Goal: Information Seeking & Learning: Learn about a topic

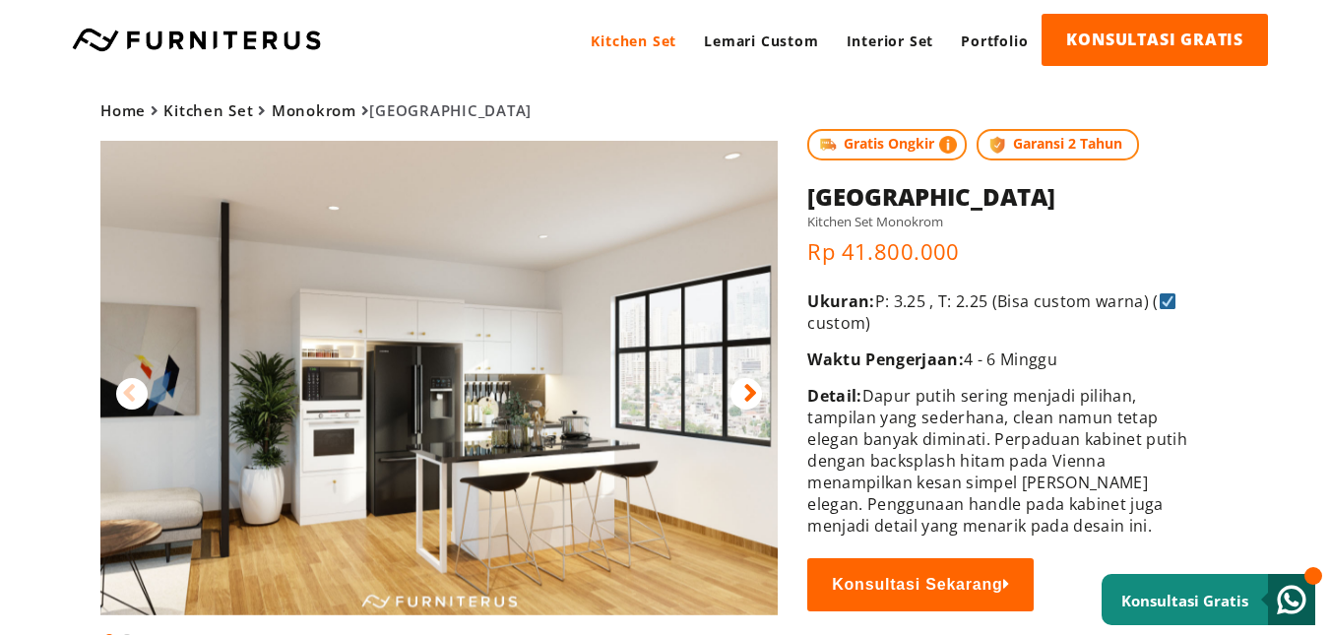
click at [748, 394] on icon at bounding box center [750, 393] width 14 height 29
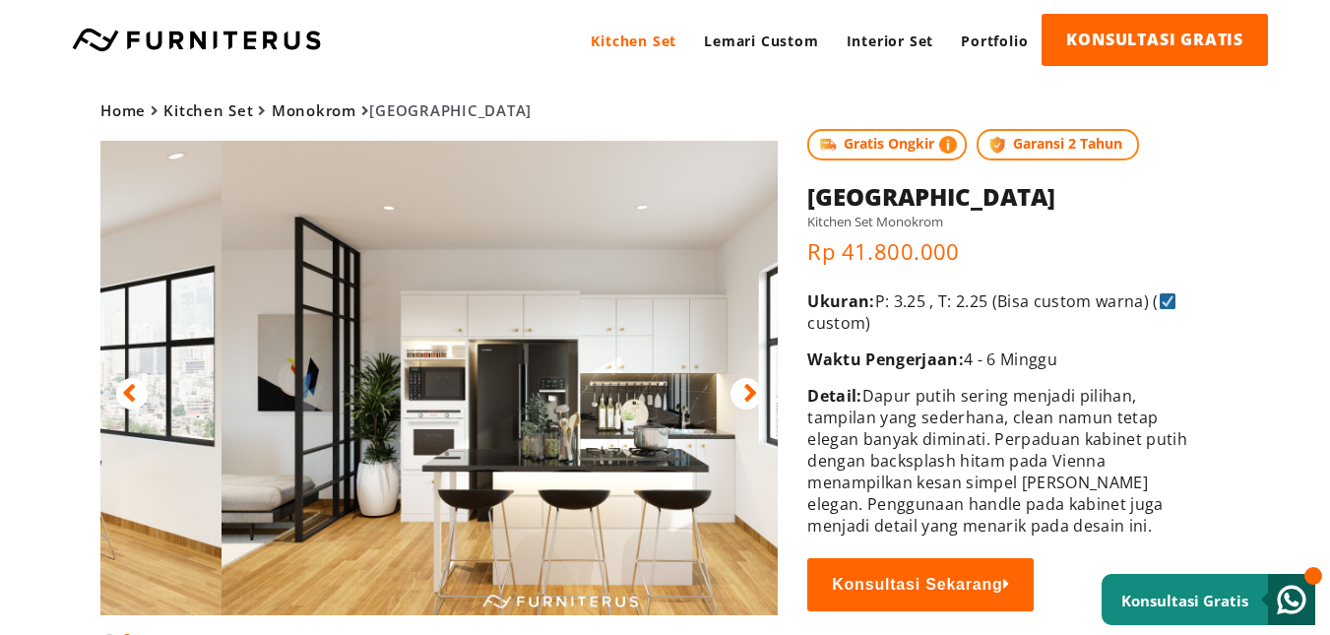
click at [406, 271] on img at bounding box center [559, 378] width 677 height 474
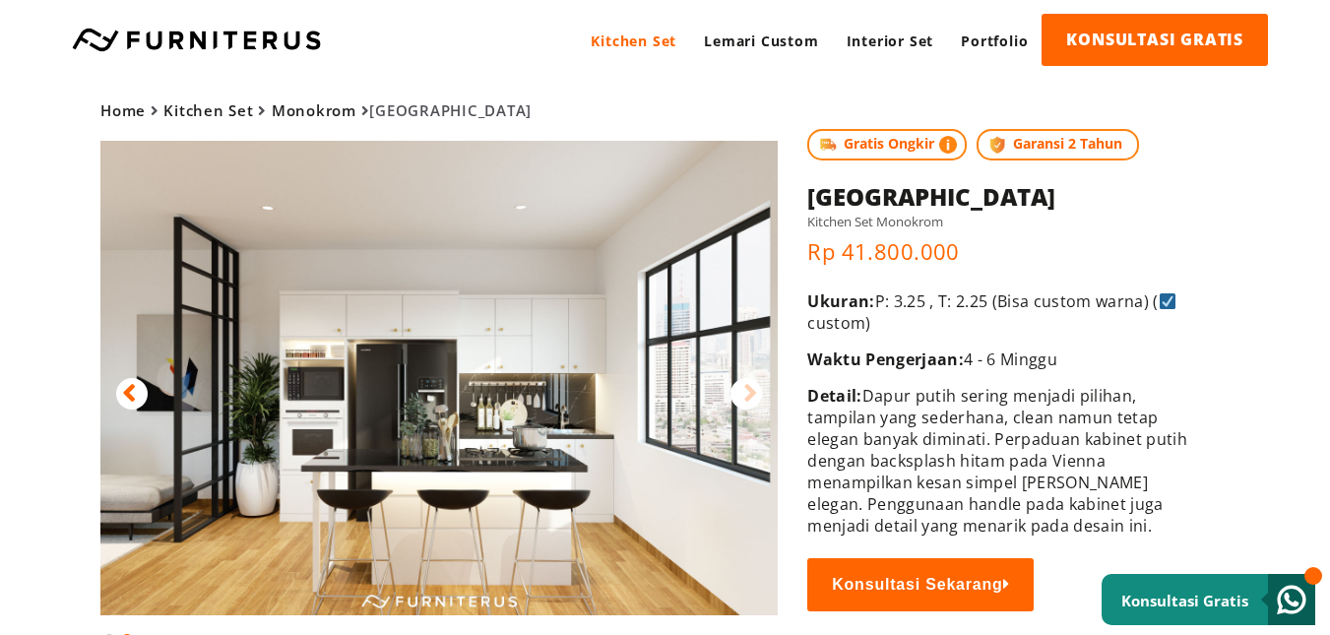
click at [398, 287] on img at bounding box center [438, 378] width 677 height 474
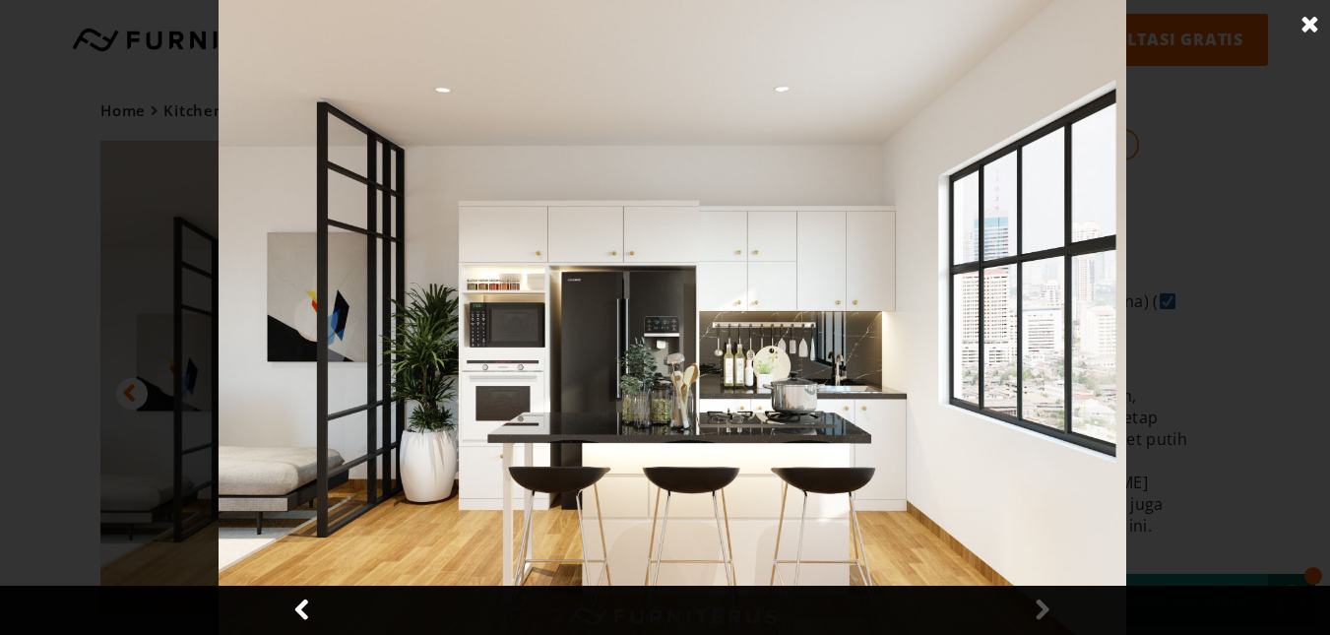
click at [131, 292] on div at bounding box center [672, 317] width 1344 height 635
click at [306, 616] on link at bounding box center [303, 610] width 49 height 49
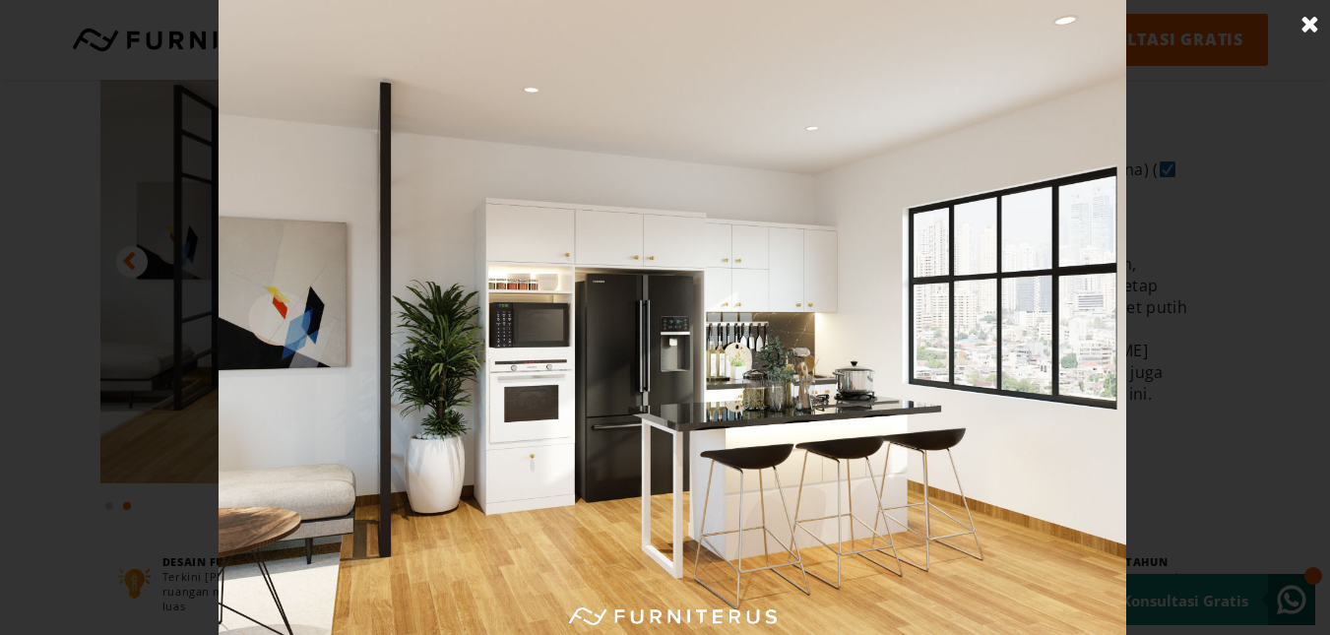
scroll to position [98, 0]
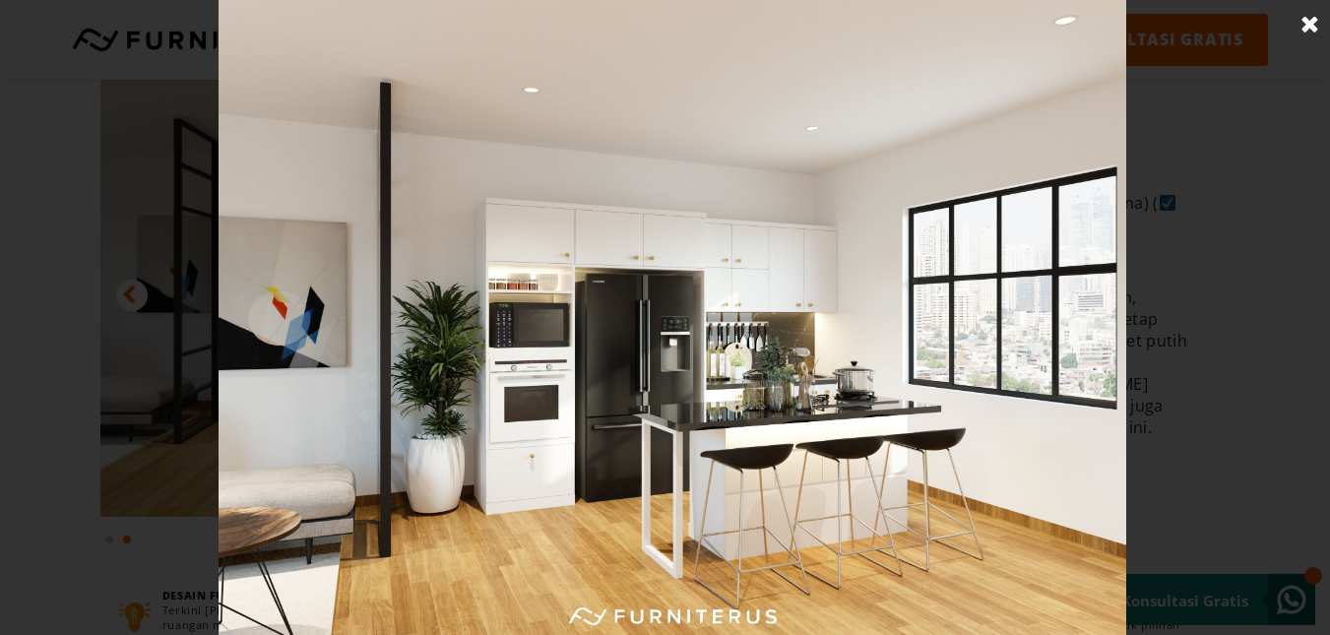
click at [1302, 22] on link at bounding box center [1309, 24] width 49 height 49
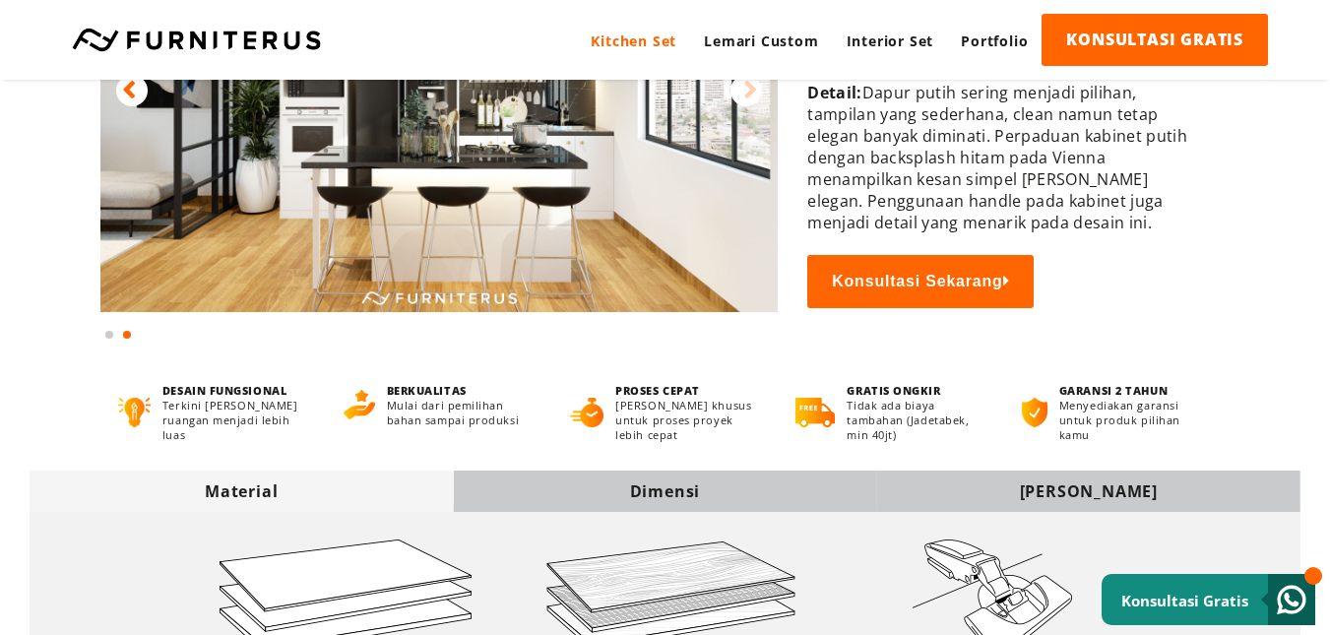
scroll to position [689, 0]
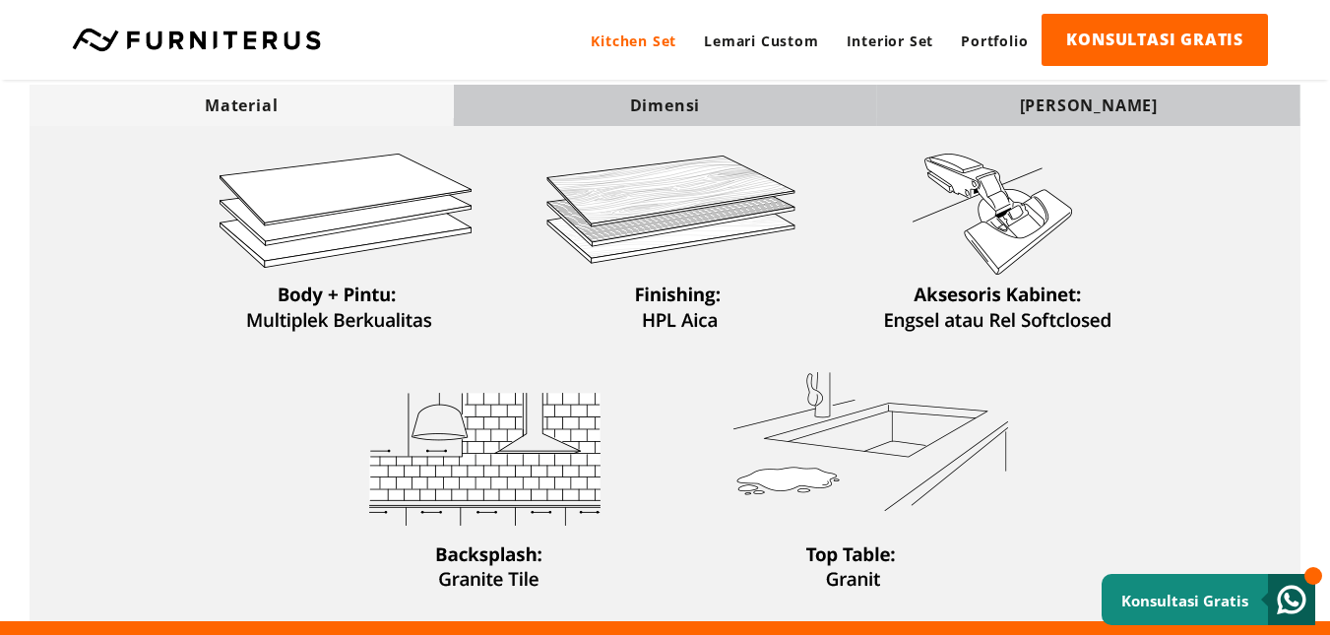
click at [703, 105] on div "Dimensi" at bounding box center [664, 105] width 423 height 22
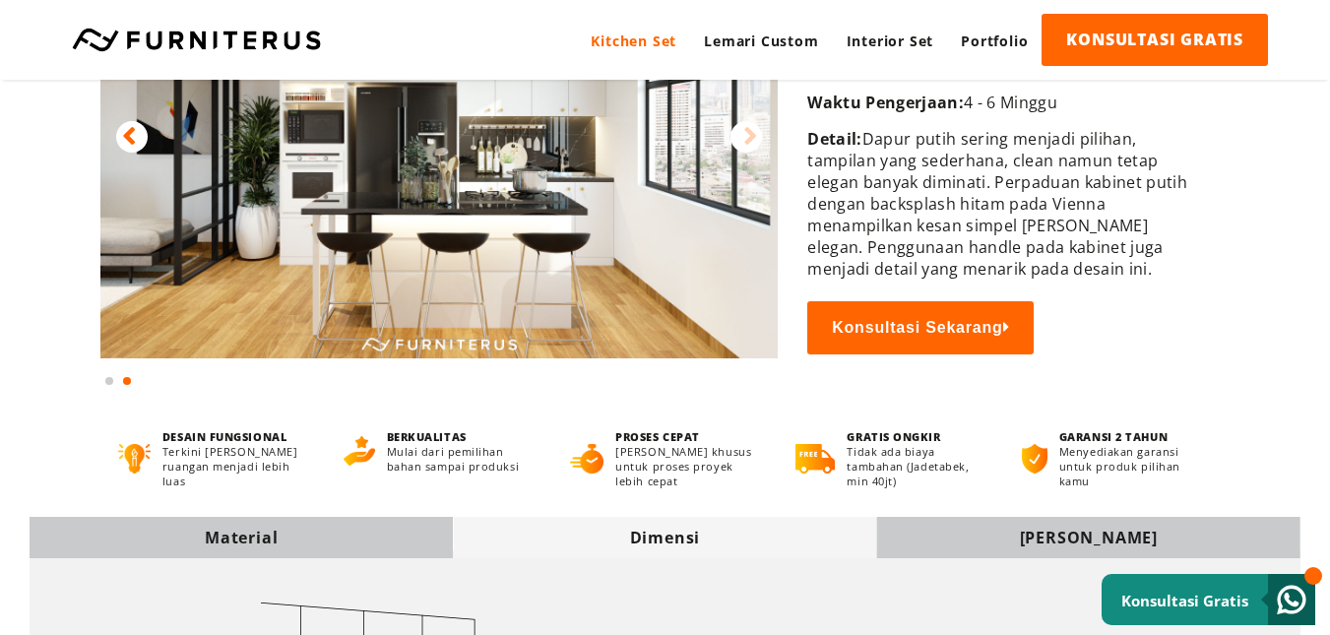
scroll to position [0, 0]
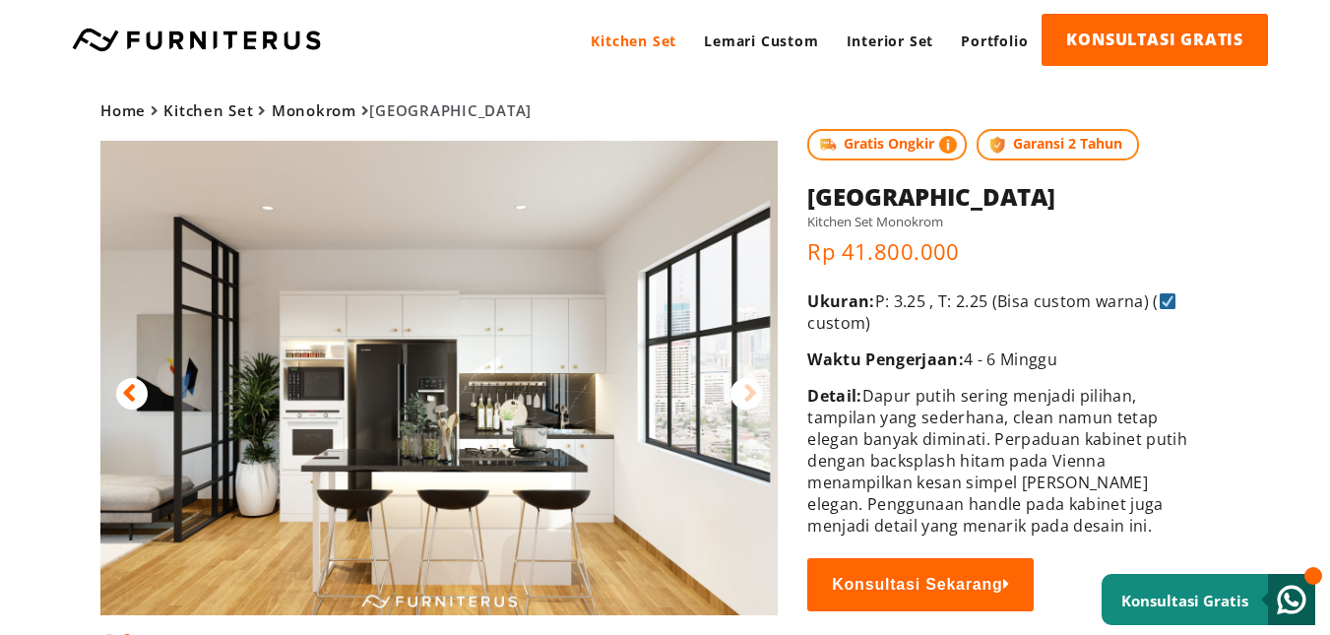
click at [597, 405] on img at bounding box center [438, 378] width 677 height 474
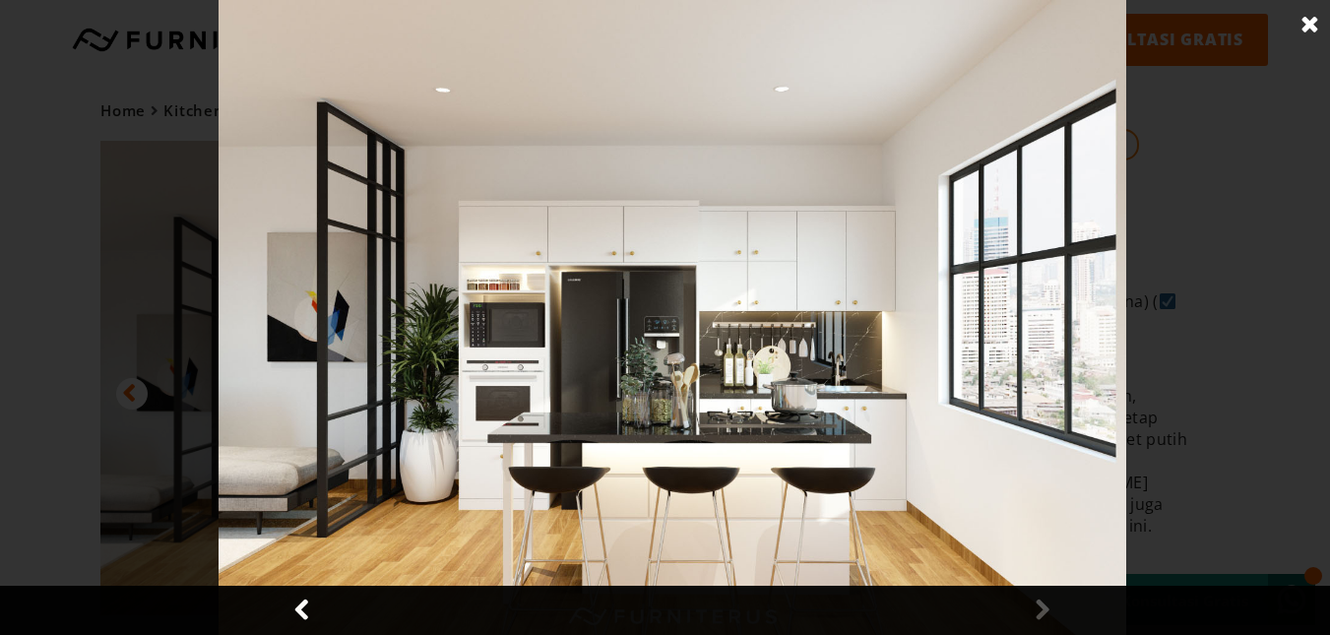
click at [1302, 16] on link at bounding box center [1309, 24] width 49 height 49
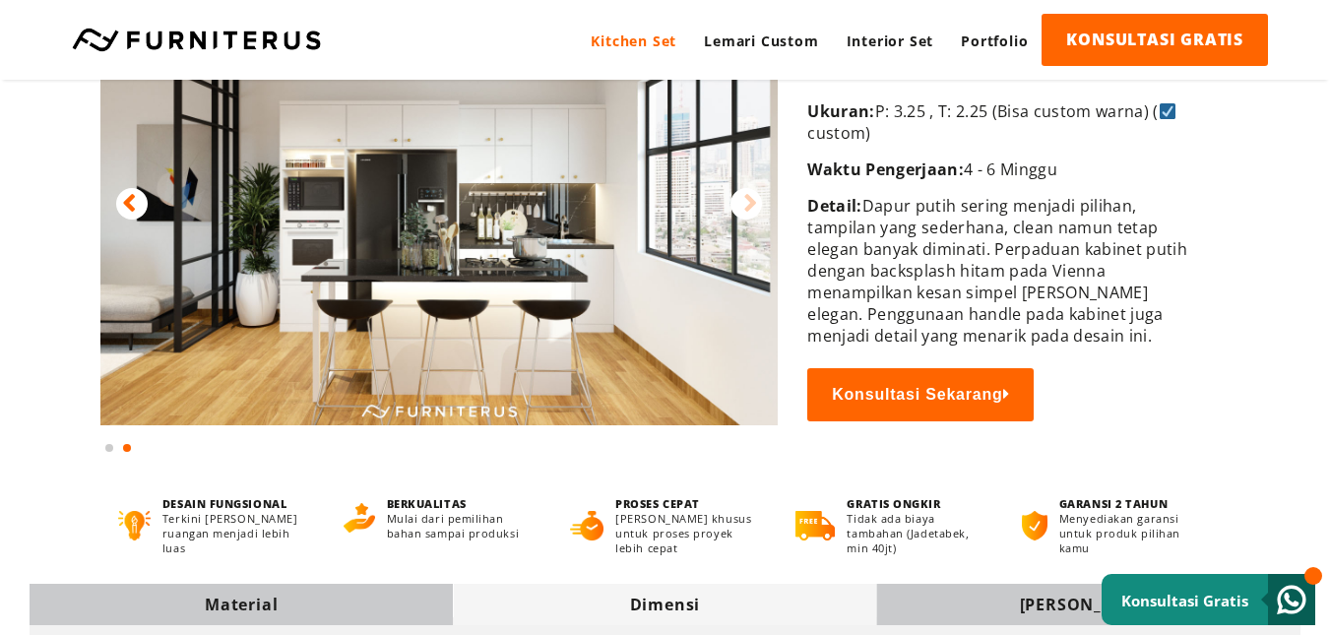
scroll to position [295, 0]
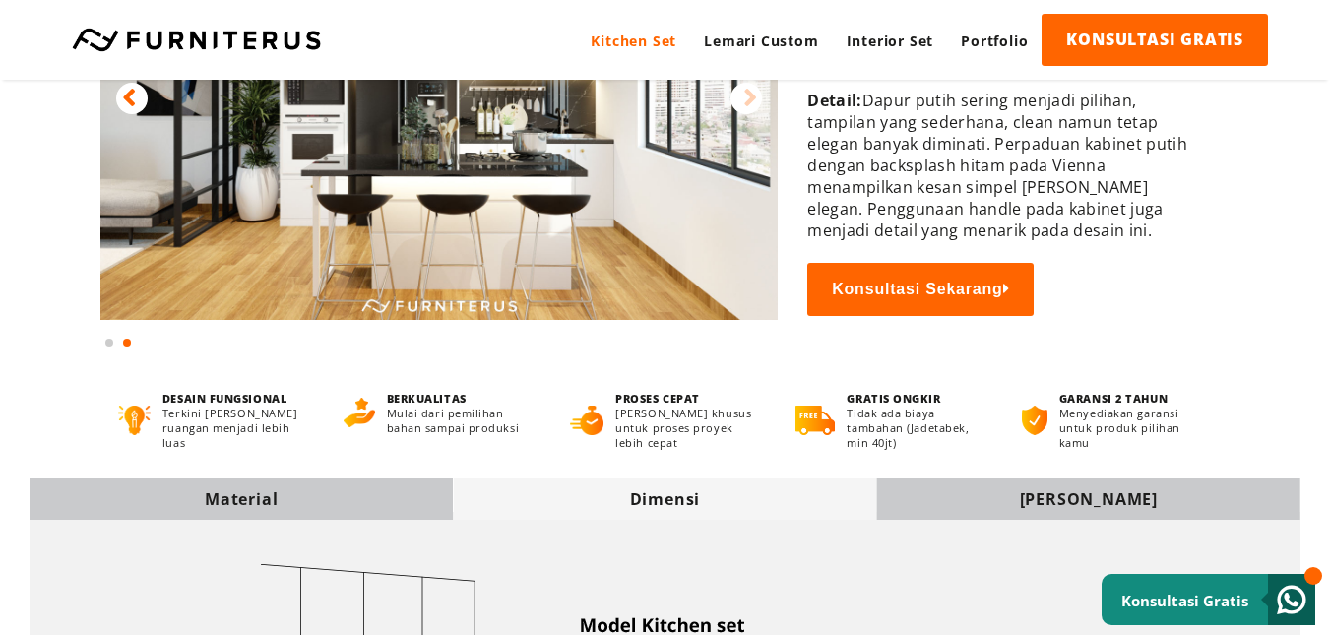
click at [665, 509] on div "Dimensi" at bounding box center [664, 499] width 423 height 22
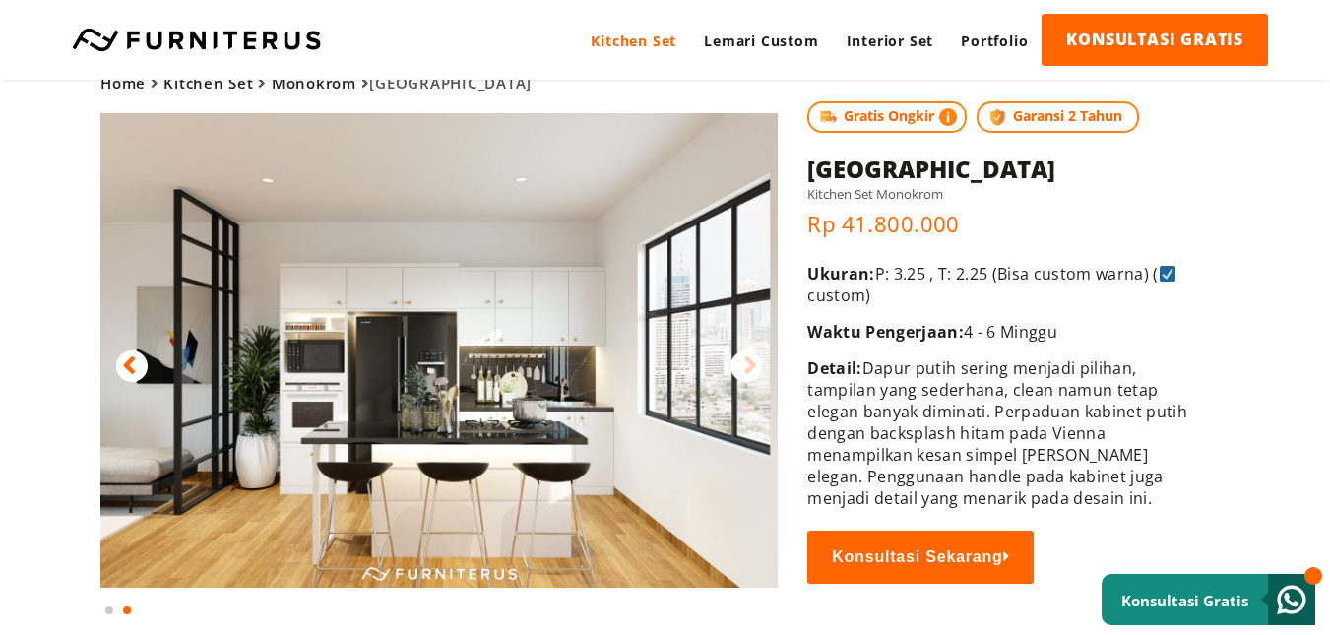
scroll to position [0, 0]
